Goal: Navigation & Orientation: Understand site structure

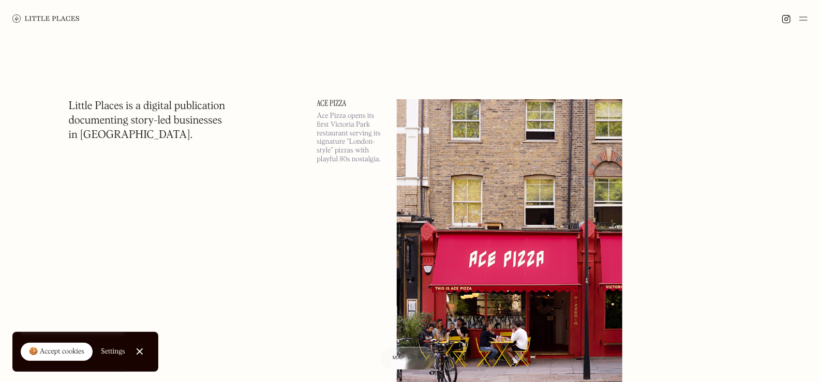
click at [74, 348] on div "🍪 Accept cookies" at bounding box center [56, 352] width 55 height 10
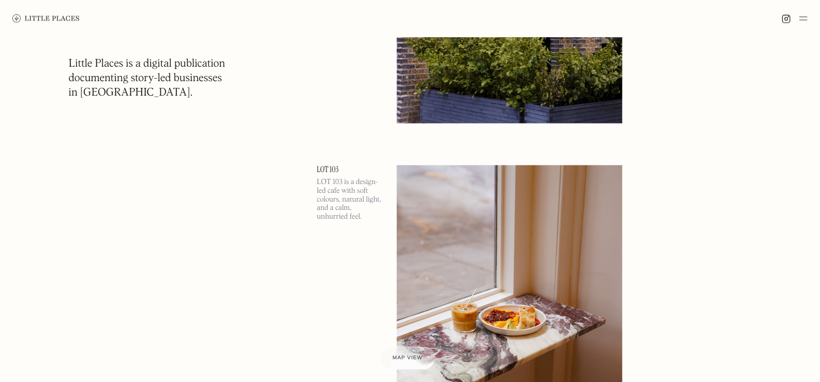
scroll to position [4708, 0]
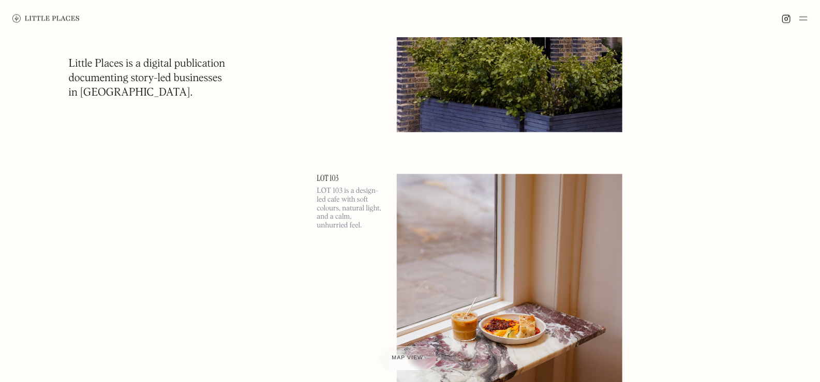
click at [413, 354] on div "Map view" at bounding box center [408, 358] width 32 height 11
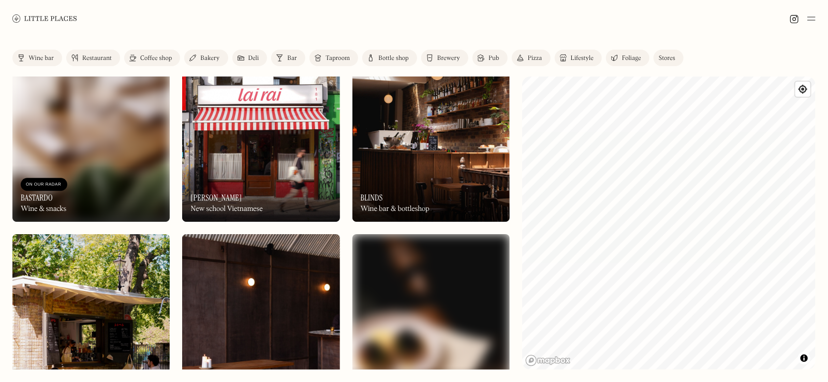
scroll to position [1500, 0]
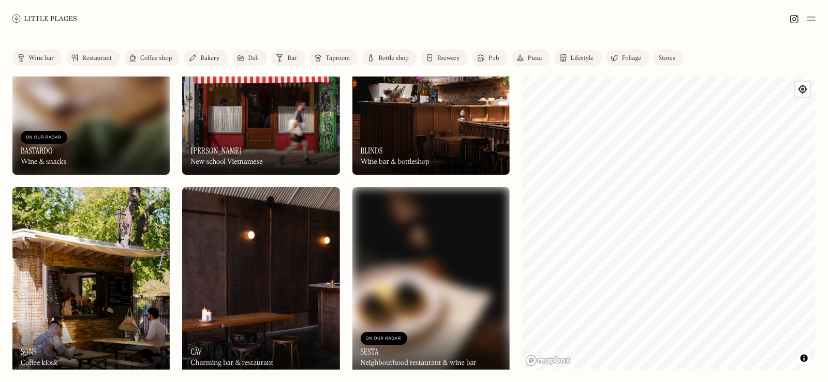
click at [42, 19] on img at bounding box center [44, 18] width 65 height 8
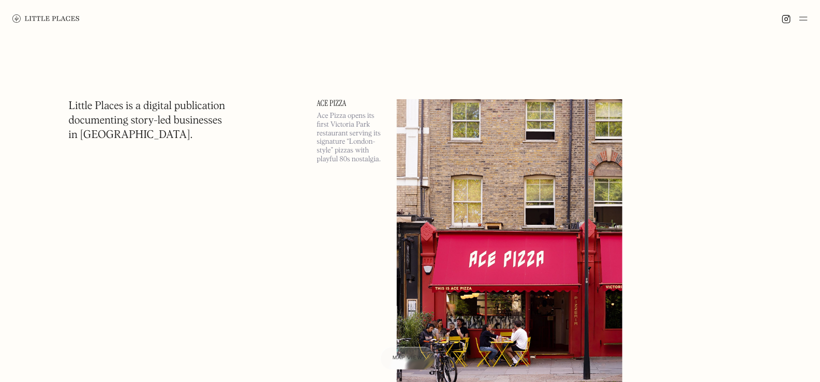
click at [803, 18] on img at bounding box center [803, 18] width 8 height 12
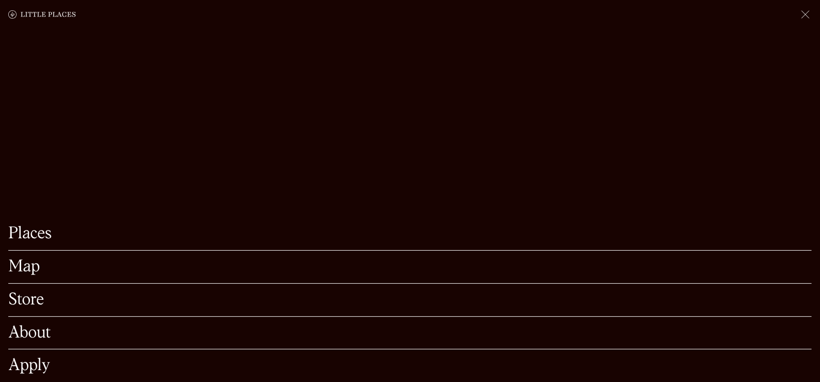
scroll to position [103, 0]
click at [32, 292] on link "Store" at bounding box center [409, 300] width 803 height 16
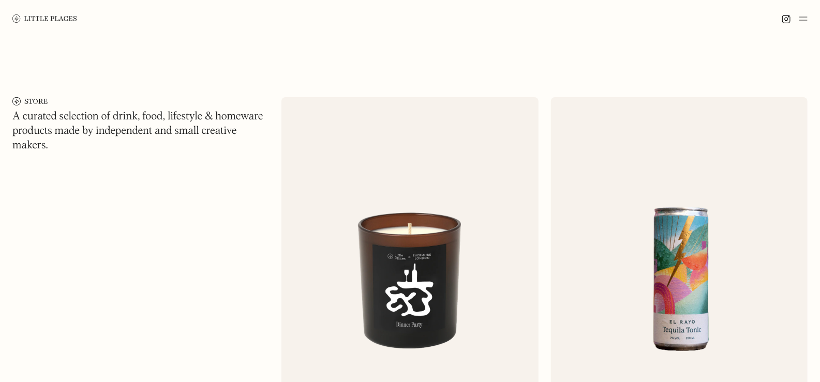
click at [807, 20] on img at bounding box center [803, 18] width 8 height 12
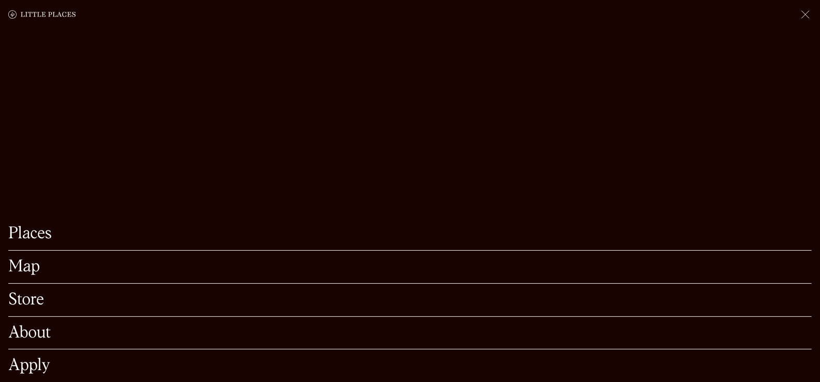
click at [50, 358] on link "Apply" at bounding box center [409, 366] width 803 height 16
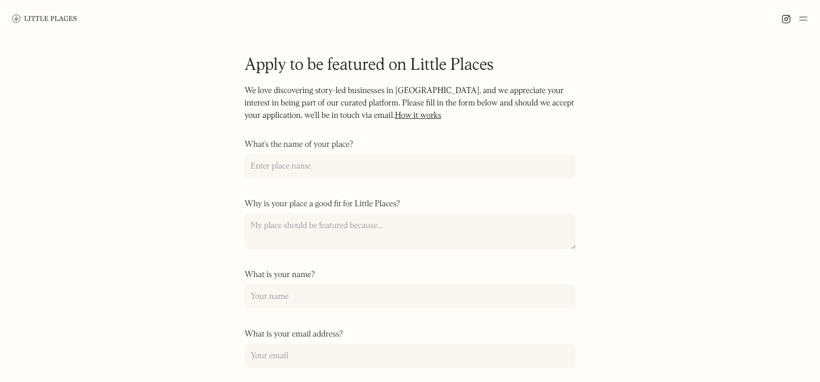
click at [802, 19] on img at bounding box center [803, 18] width 8 height 12
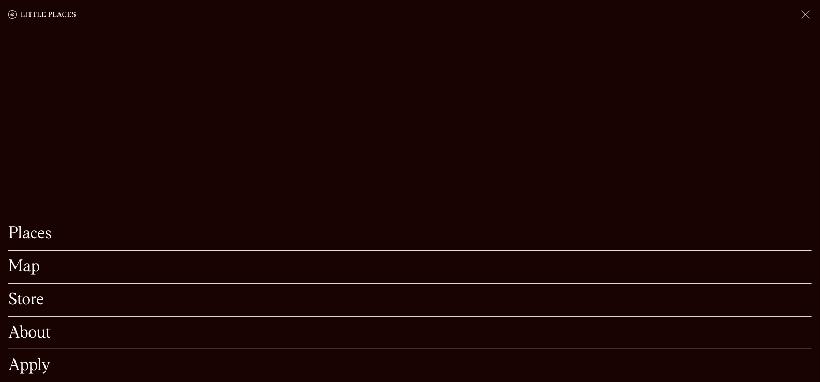
click at [42, 226] on link "Places" at bounding box center [409, 234] width 803 height 16
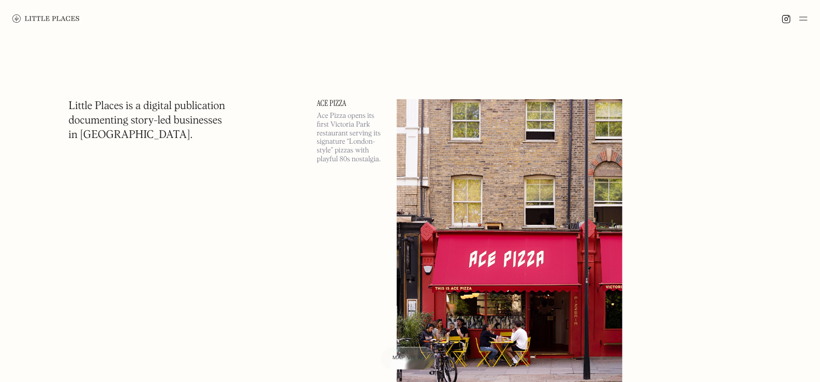
click at [804, 17] on img at bounding box center [803, 18] width 8 height 12
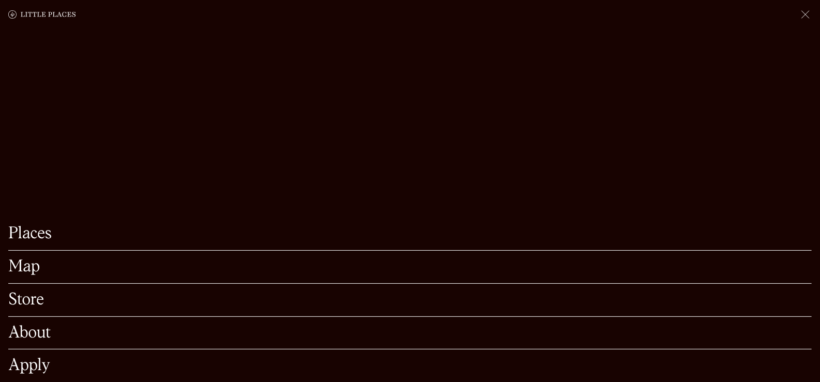
click at [94, 325] on link "About" at bounding box center [409, 333] width 803 height 16
